Goal: Check status: Check status

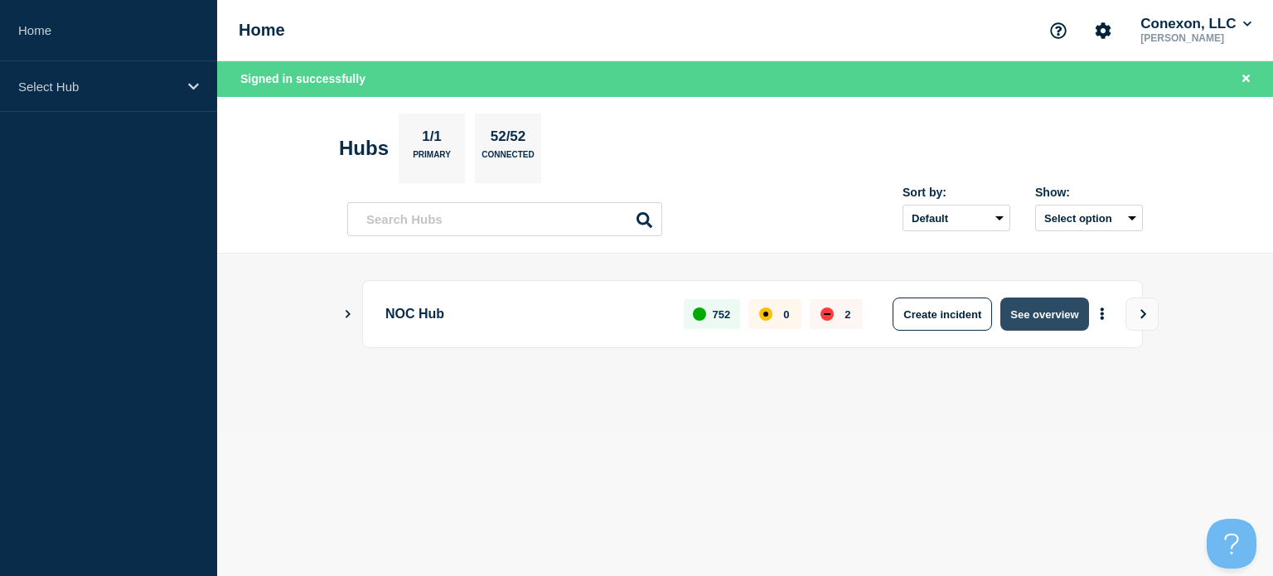
click at [1037, 301] on button "See overview" at bounding box center [1044, 314] width 88 height 33
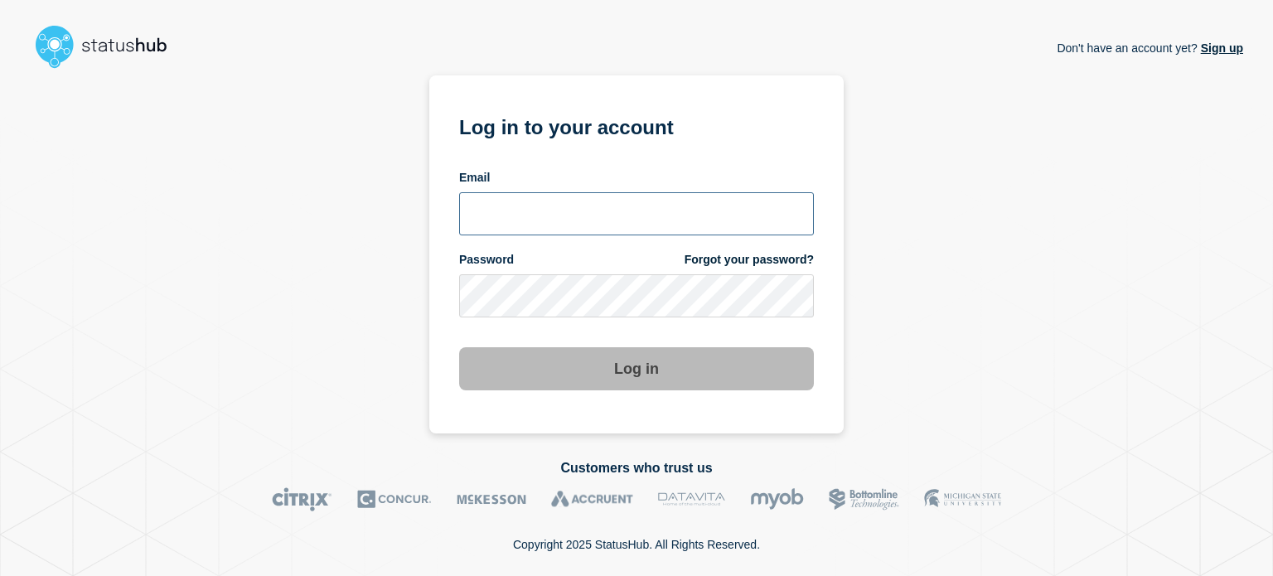
type input "[EMAIL_ADDRESS][DOMAIN_NAME]"
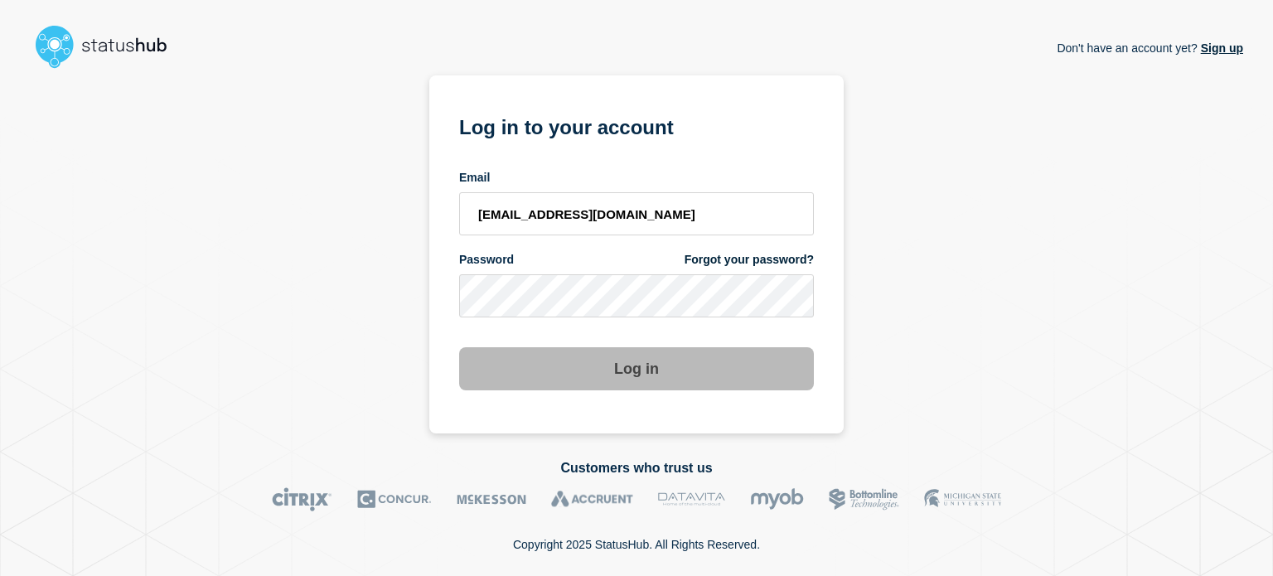
click at [593, 366] on button "Log in" at bounding box center [636, 368] width 355 height 43
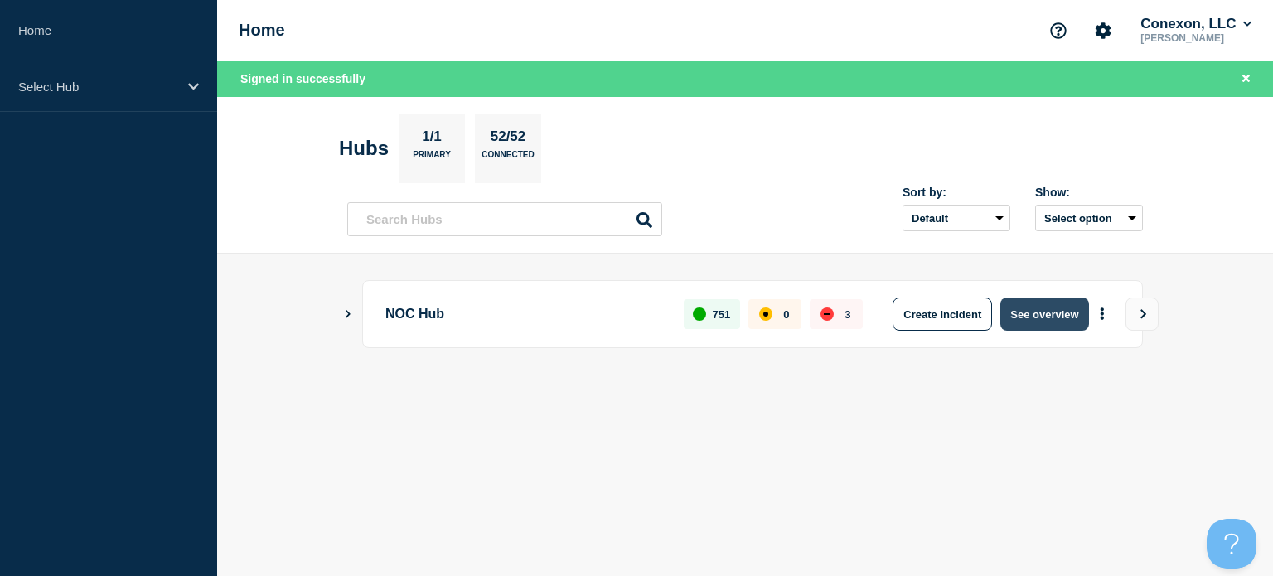
click at [1080, 308] on button "See overview" at bounding box center [1044, 314] width 88 height 33
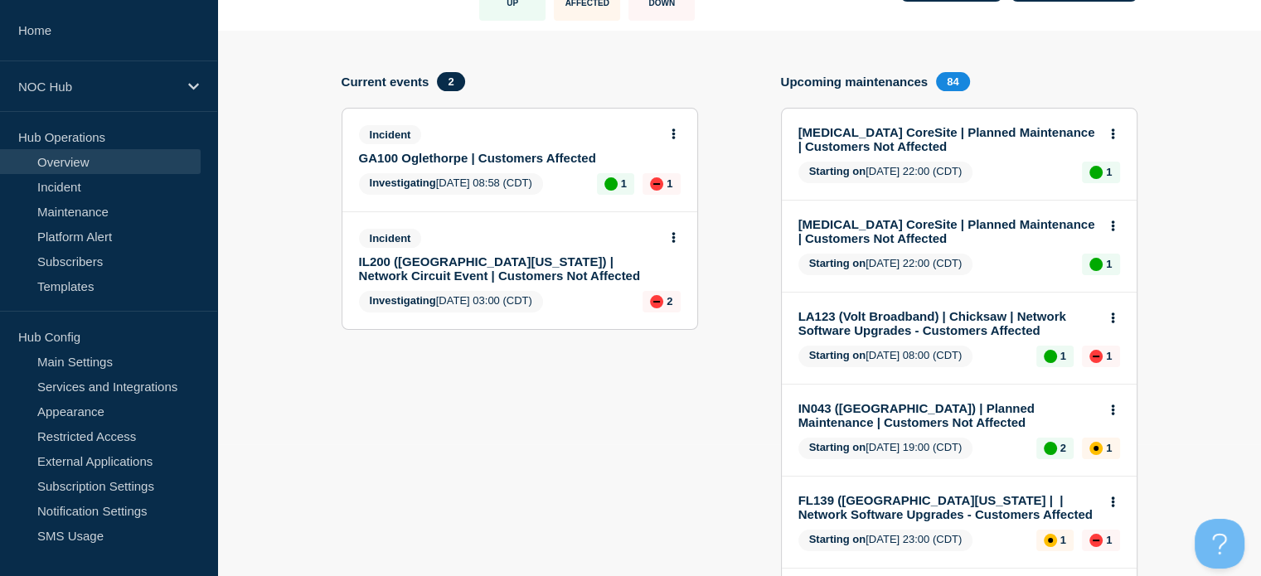
scroll to position [50, 0]
